Goal: Transaction & Acquisition: Purchase product/service

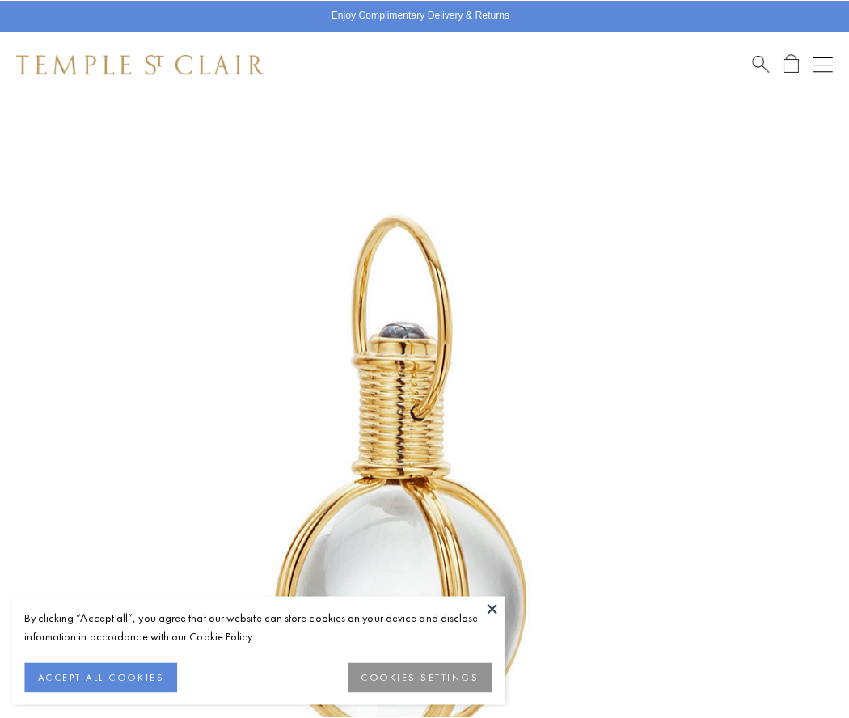
scroll to position [419, 0]
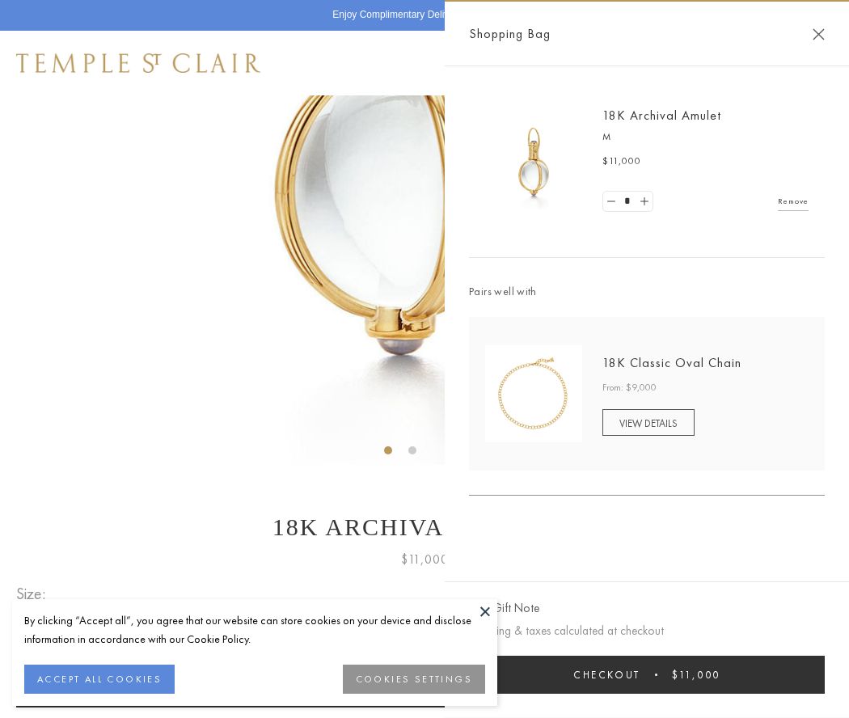
click at [647, 674] on button "Checkout $11,000" at bounding box center [647, 675] width 356 height 38
